Goal: Task Accomplishment & Management: Manage account settings

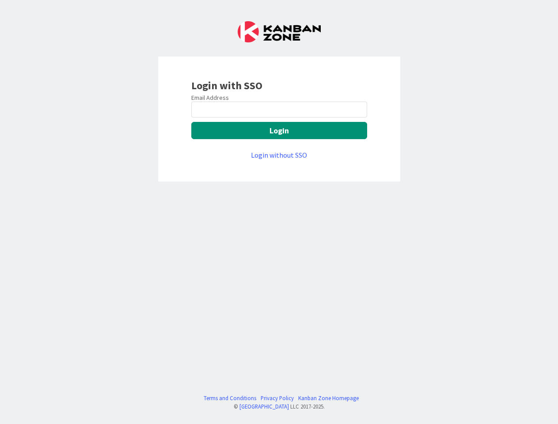
click at [279, 212] on div "Login with SSO Email Address Login Login without SSO Terms and Conditions Priva…" at bounding box center [279, 212] width 558 height 424
click at [279, 130] on button "Login" at bounding box center [279, 130] width 176 height 17
